Goal: Check status: Check status

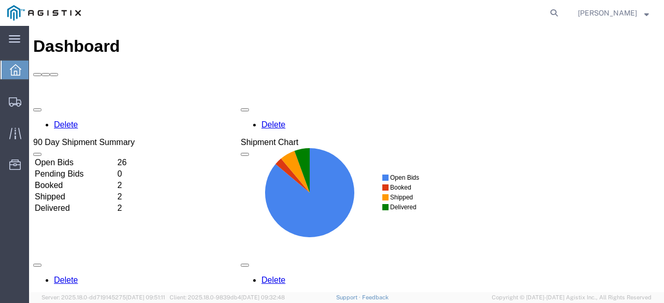
click at [116, 180] on td "Booked" at bounding box center [74, 185] width 81 height 10
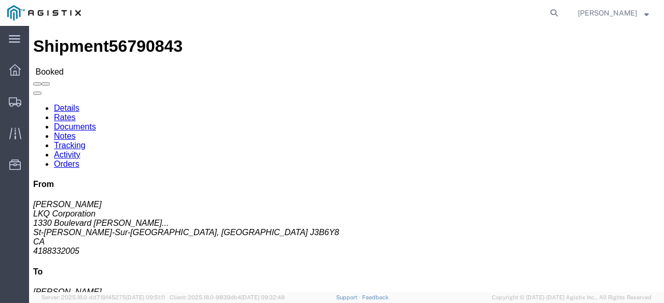
click link "Documents"
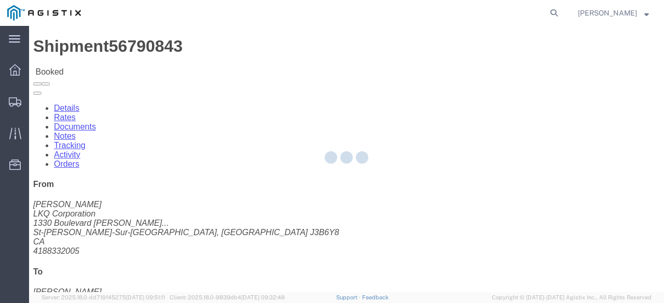
click at [104, 62] on div at bounding box center [346, 159] width 635 height 267
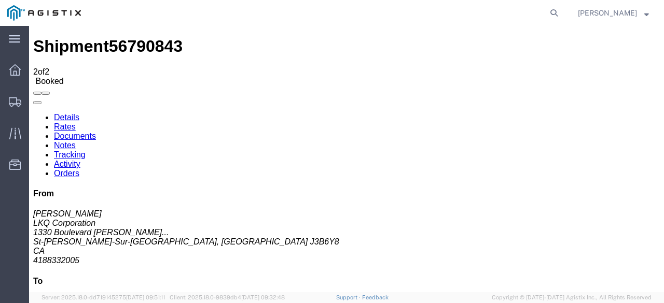
click at [76, 122] on link "Rates" at bounding box center [65, 126] width 22 height 9
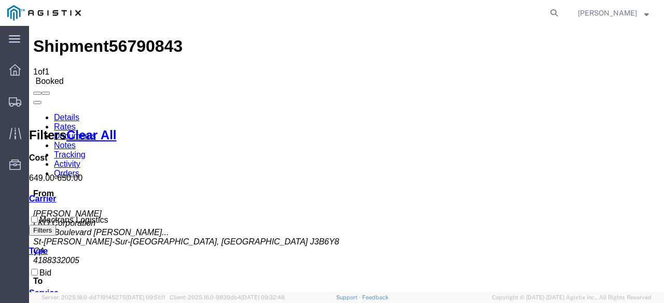
click at [64, 113] on link "Details" at bounding box center [66, 117] width 25 height 9
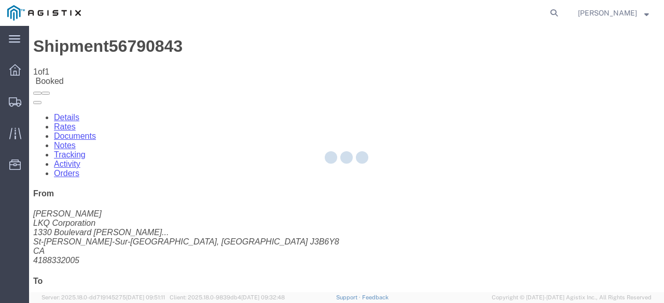
click at [348, 244] on div at bounding box center [346, 159] width 635 height 267
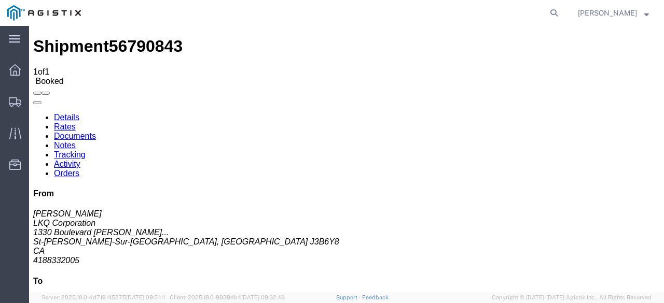
click address "[PERSON_NAME] LKQ Corporation [STREET_ADDRESS][PERSON_NAME]... [GEOGRAPHIC_DATA…"
